Goal: Find specific page/section: Find specific page/section

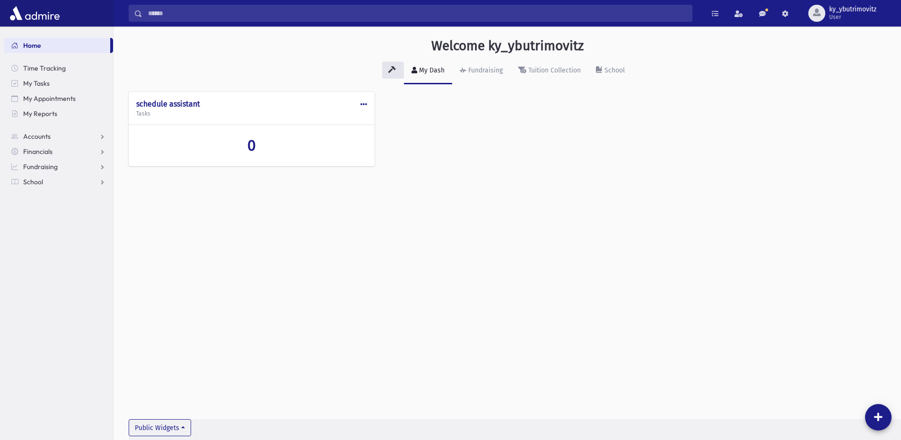
click at [168, 18] on input "Search" at bounding box center [417, 13] width 550 height 17
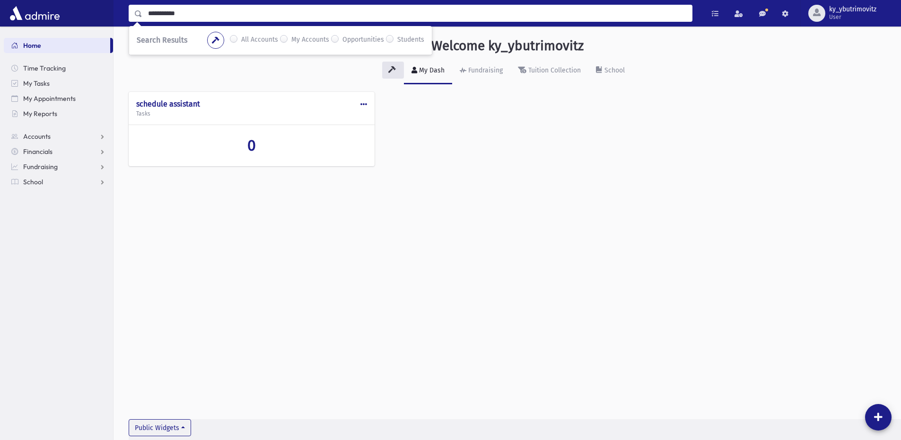
type input "**********"
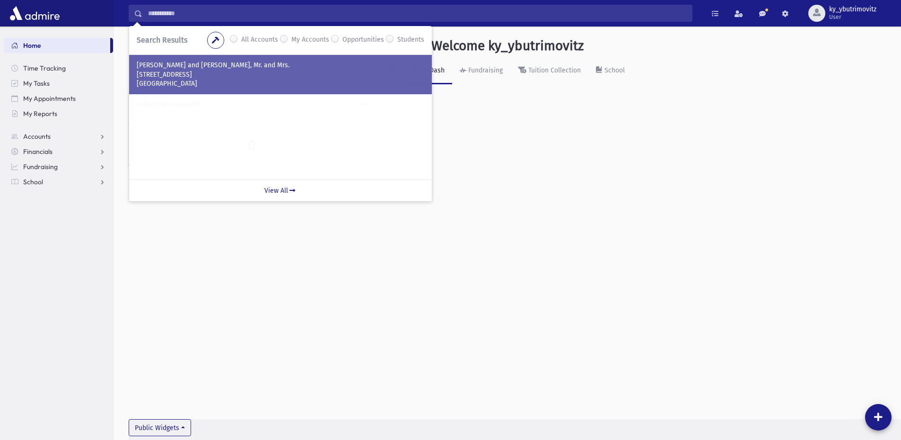
click at [225, 70] on p "[PERSON_NAME] and [PERSON_NAME], Mr. and Mrs." at bounding box center [281, 65] width 288 height 9
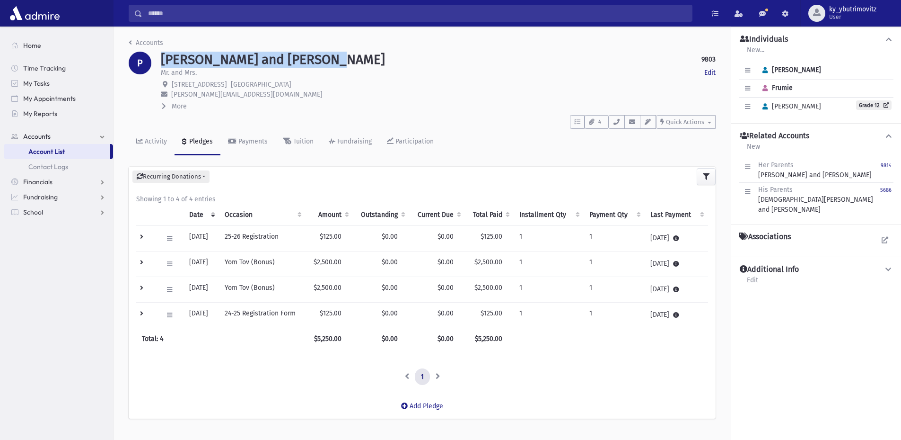
drag, startPoint x: 163, startPoint y: 56, endPoint x: 330, endPoint y: 56, distance: 166.6
click at [330, 56] on h1 "POLATSEK, Yakov and Frumie" at bounding box center [273, 60] width 224 height 16
copy h1 "POLATSEK, Yakov and Frumie"
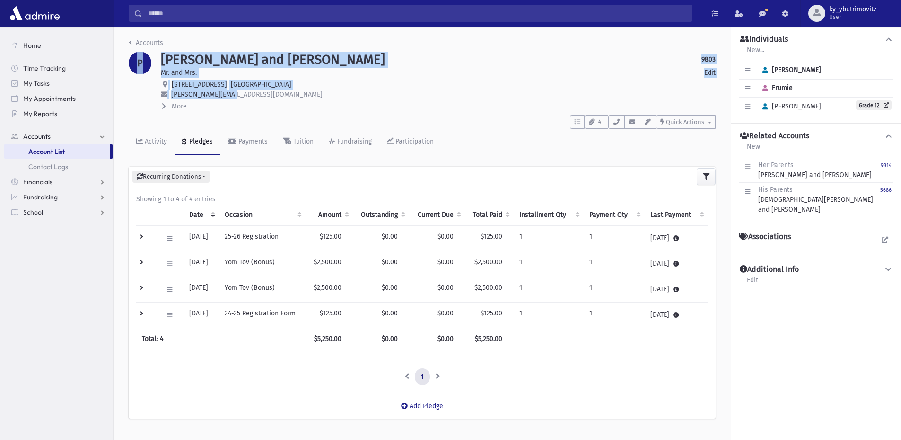
drag, startPoint x: 238, startPoint y: 96, endPoint x: 206, endPoint y: 47, distance: 58.3
click at [206, 47] on header "Accounts P POLATSEK, Yakov and Frumie 9803 Edit Mr. and Mrs. Edit 7803 Hopewell…" at bounding box center [422, 96] width 587 height 117
copy header "P POLATSEK, Yakov and Frumie 9803 Edit Mr. and Mrs. Edit 7803 Hopewell Ln Houst…"
